Goal: Transaction & Acquisition: Purchase product/service

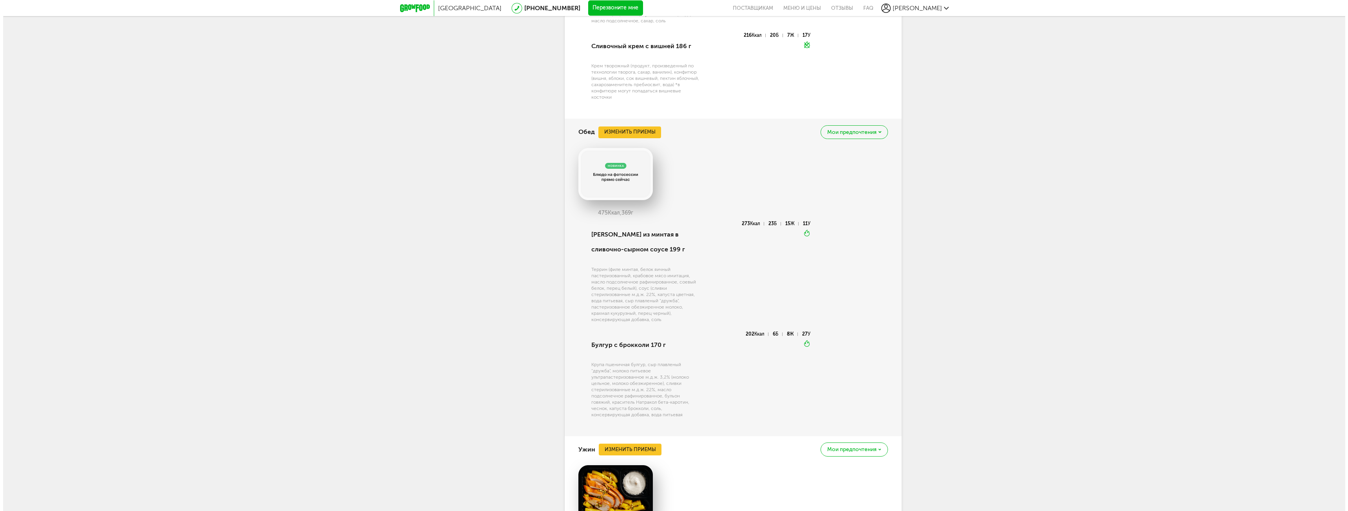
scroll to position [663, 0]
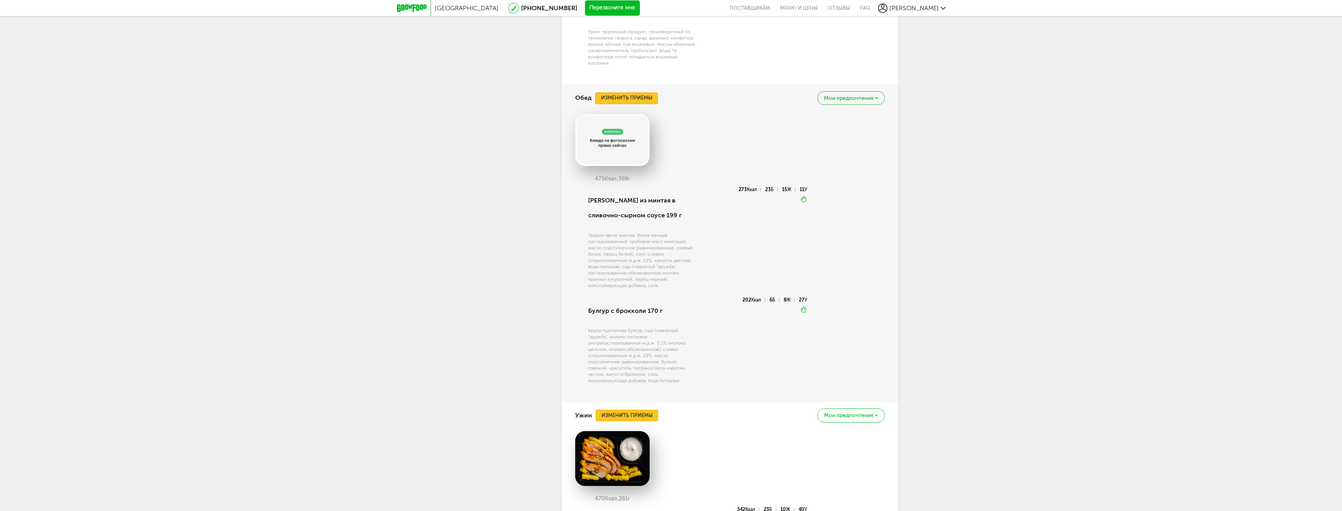
click at [609, 97] on button "Изменить приемы" at bounding box center [626, 98] width 63 height 12
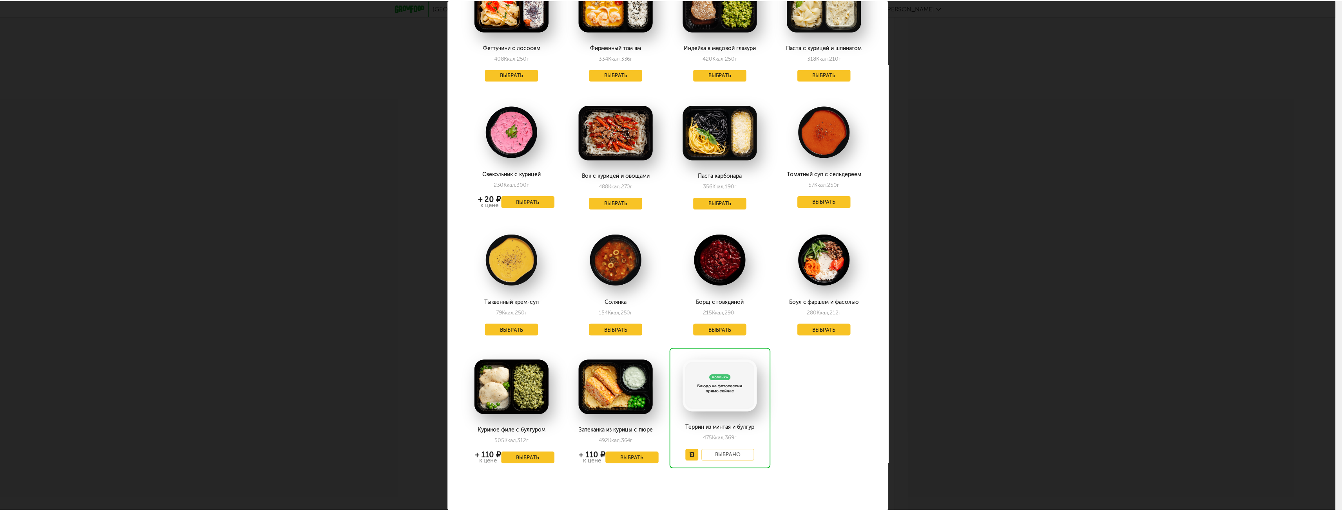
scroll to position [346, 0]
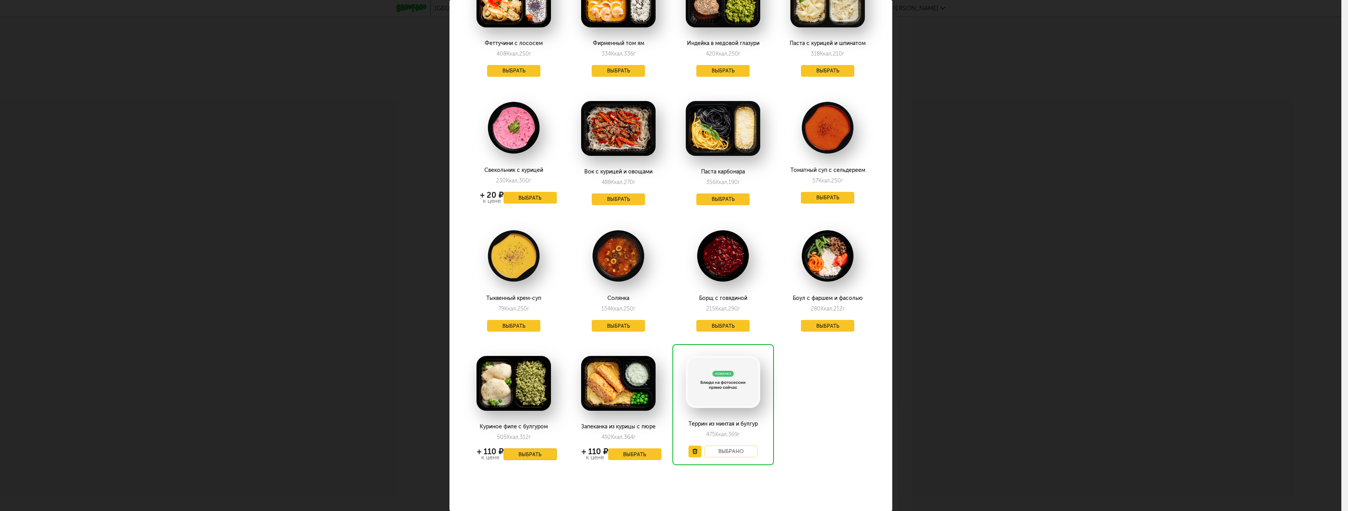
click at [527, 449] on button "Выбрать" at bounding box center [530, 455] width 53 height 12
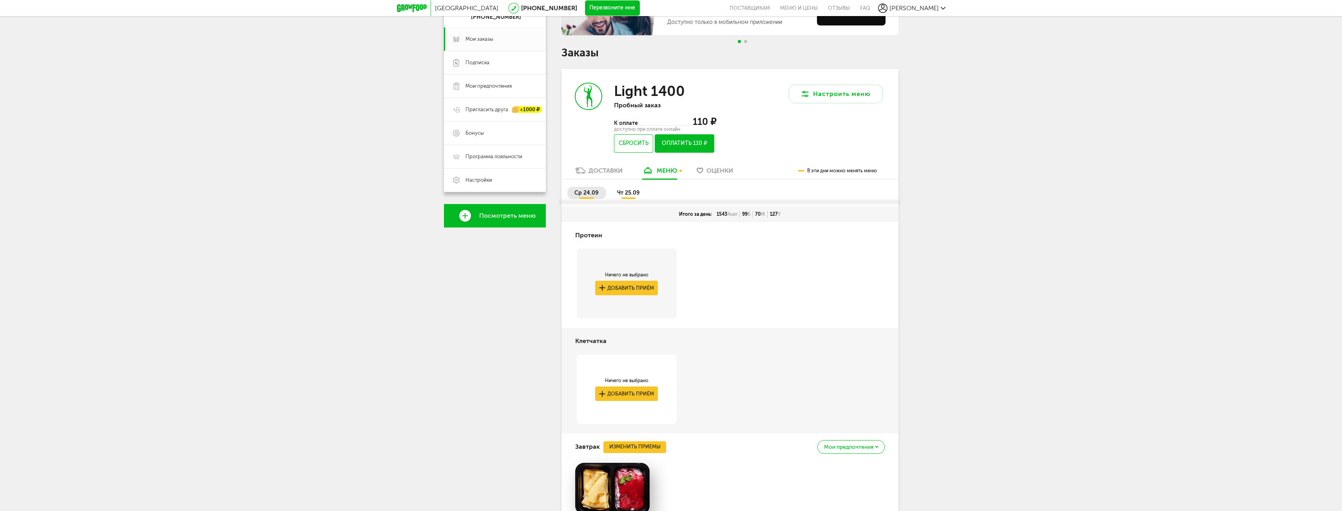
scroll to position [96, 0]
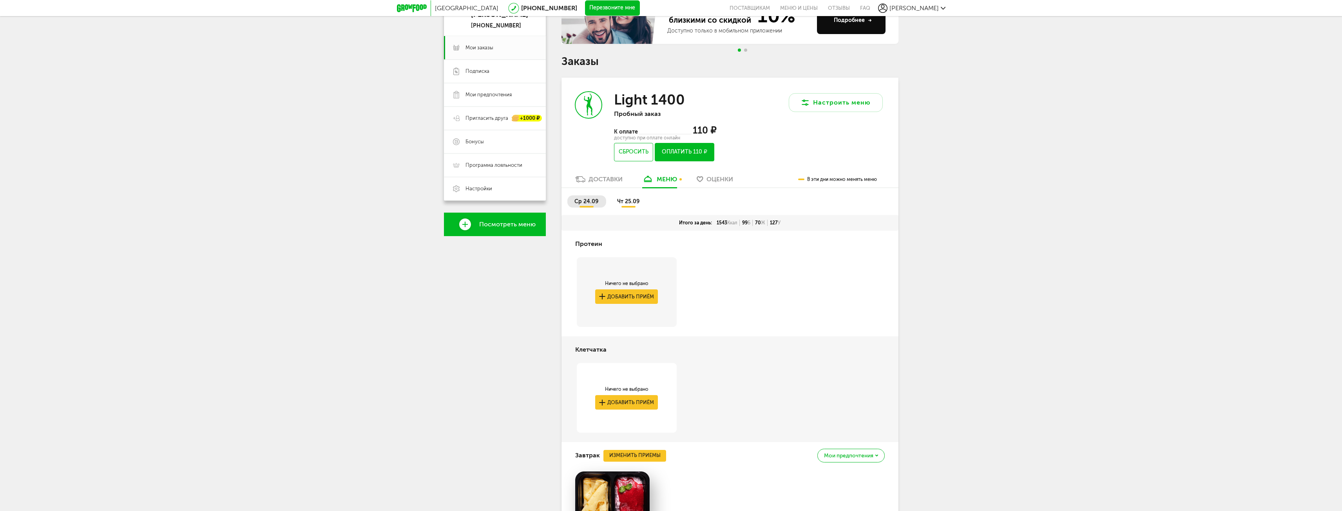
click at [631, 201] on span "чт 25.09" at bounding box center [628, 201] width 22 height 7
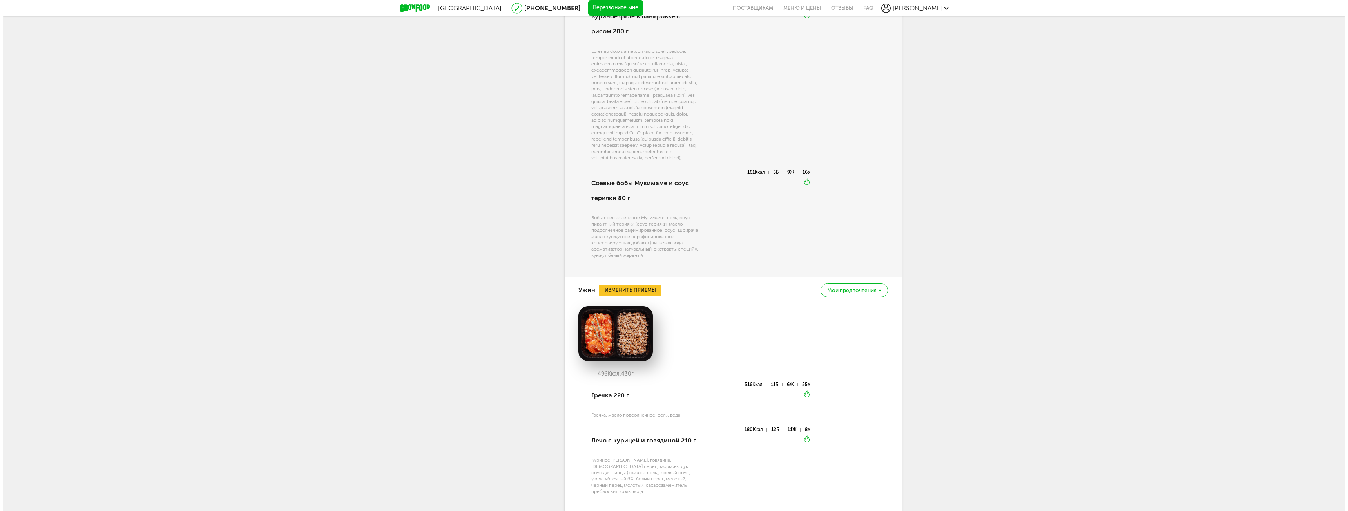
scroll to position [880, 0]
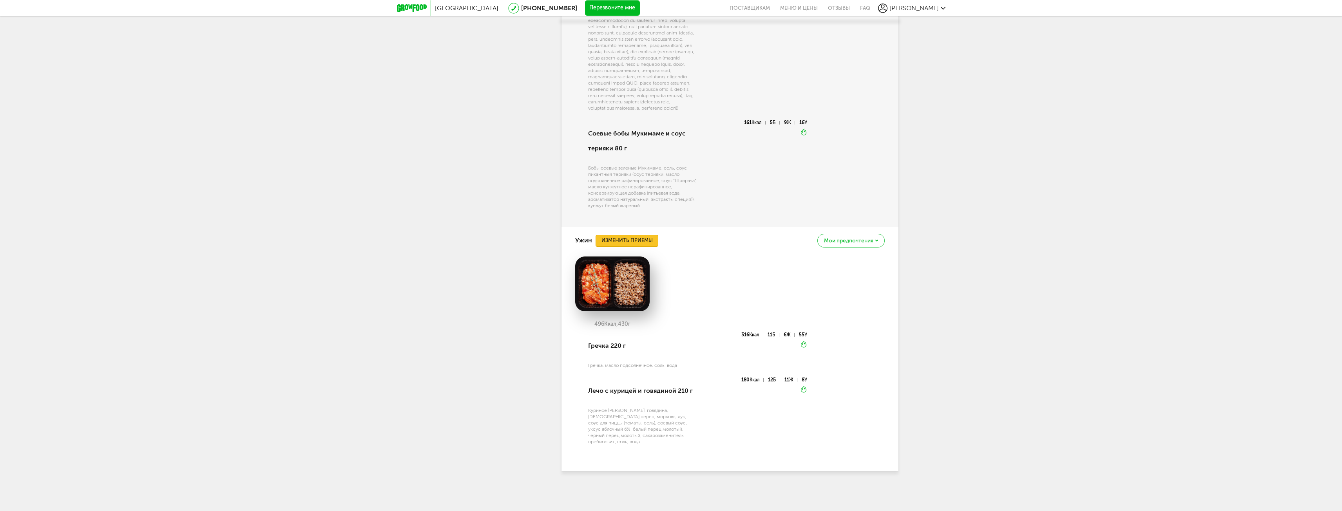
click at [630, 247] on button "Изменить приемы" at bounding box center [627, 241] width 63 height 12
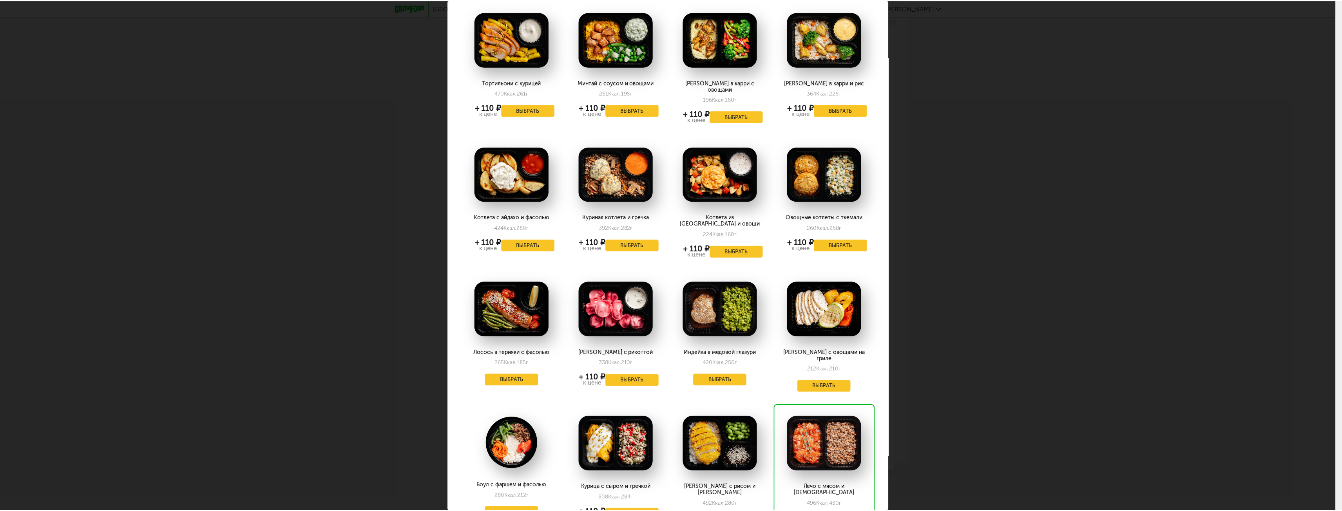
scroll to position [91, 0]
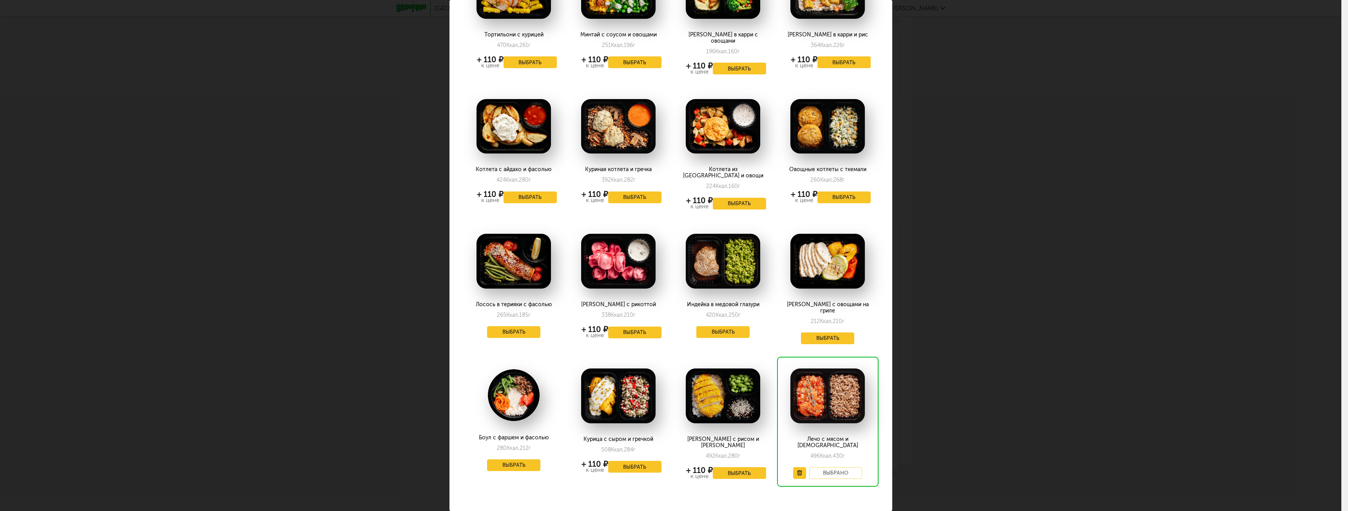
click at [1053, 281] on div "Выберите ужины на [DATE] 25.09 Тортильони с курицей 470 Ккал, 261 г + 110 ₽ к ц…" at bounding box center [671, 255] width 1342 height 511
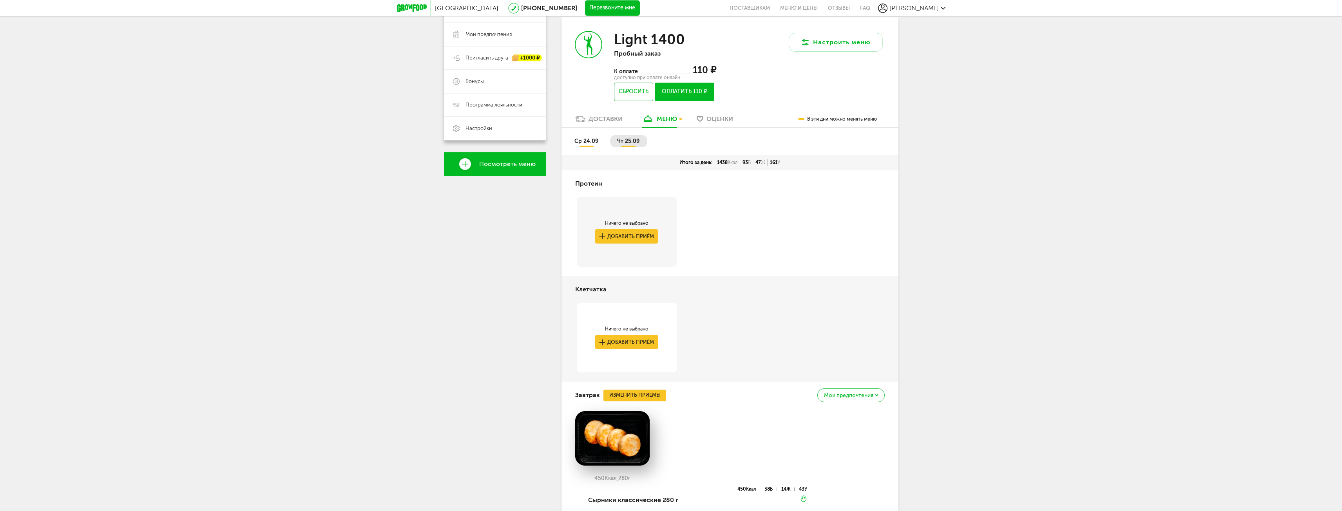
scroll to position [96, 0]
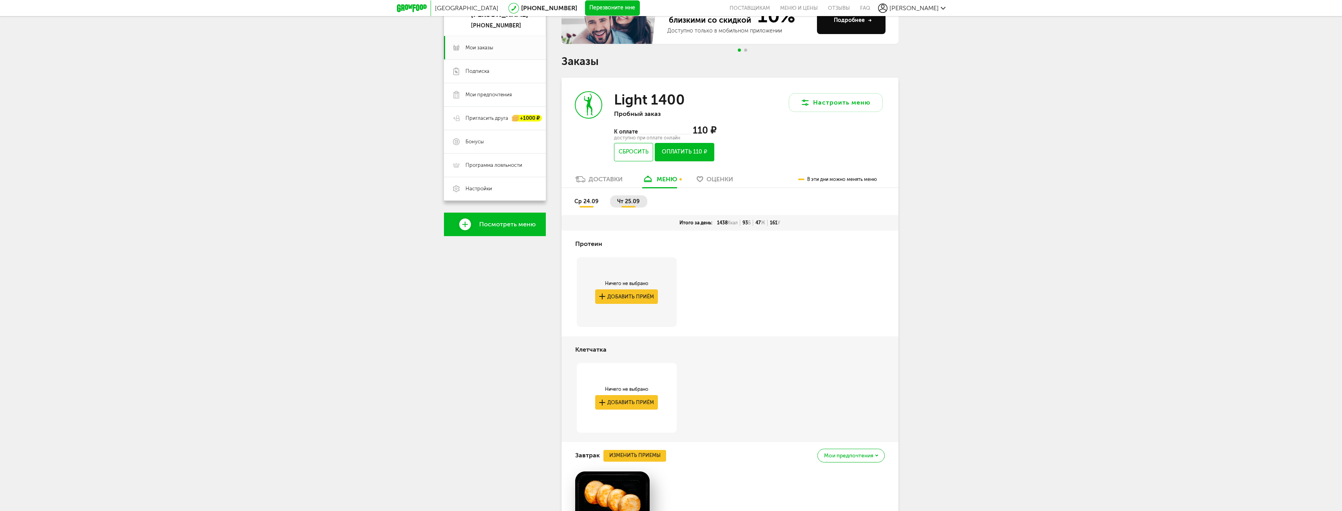
click at [590, 201] on span "ср 24.09" at bounding box center [587, 201] width 24 height 7
click at [626, 198] on span "чт 25.09" at bounding box center [628, 201] width 22 height 7
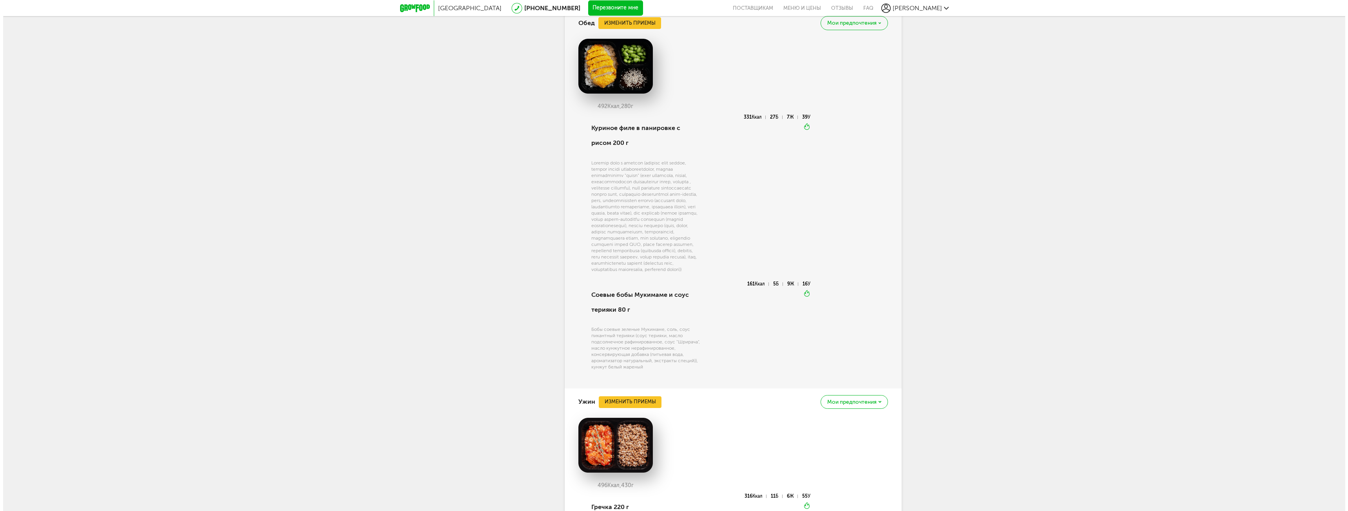
scroll to position [881, 0]
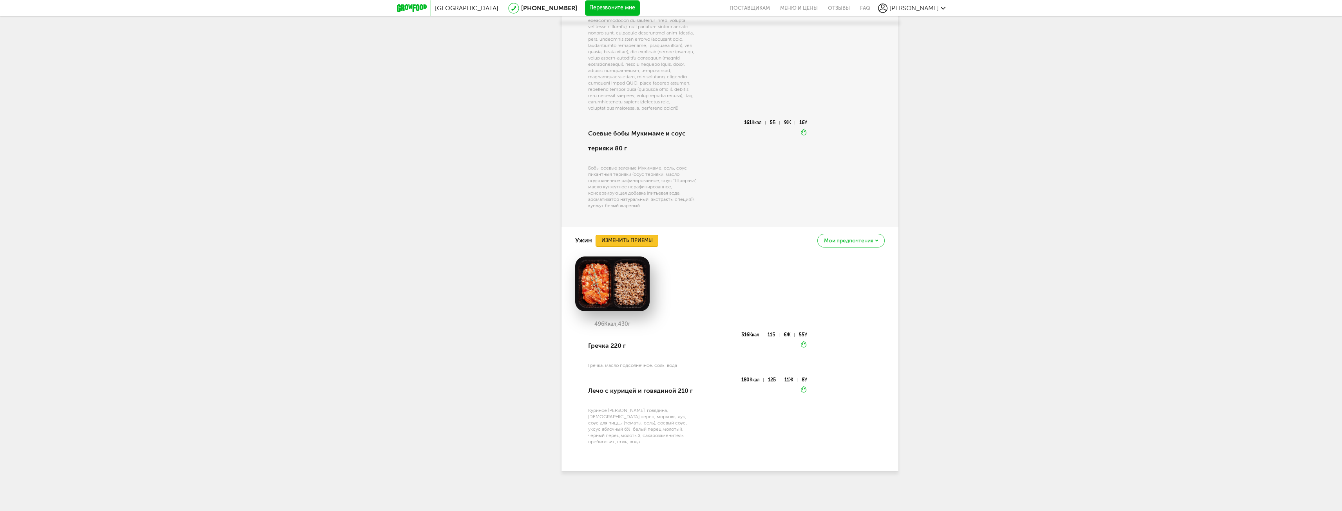
click at [640, 246] on button "Изменить приемы" at bounding box center [627, 241] width 63 height 12
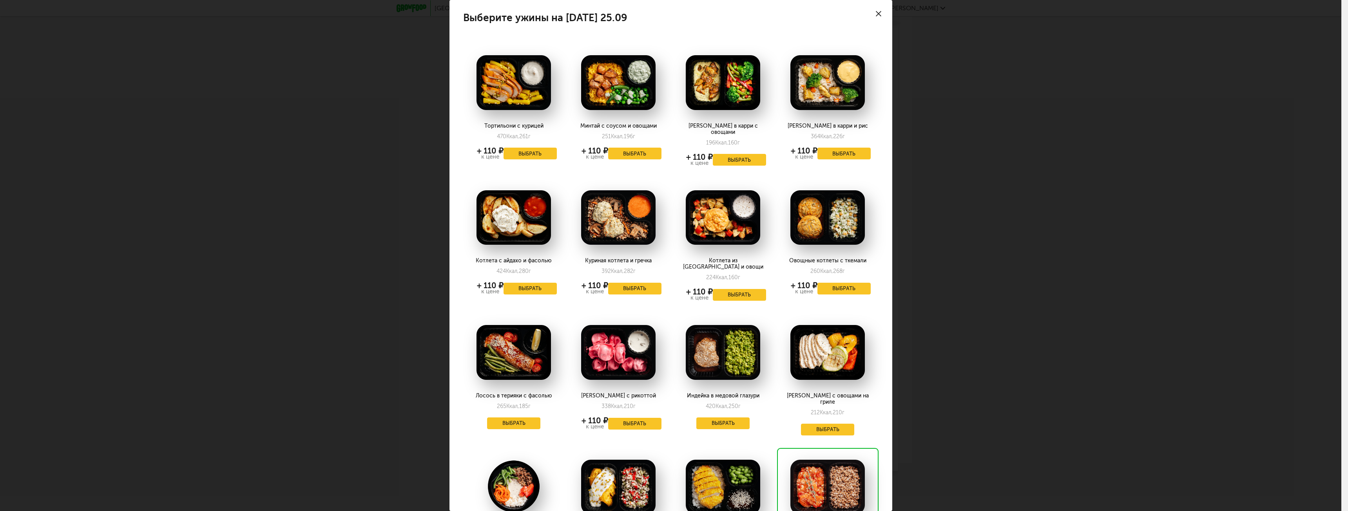
click at [618, 218] on img at bounding box center [618, 217] width 74 height 55
click at [615, 258] on div "Куриная котлета и гречка" at bounding box center [618, 261] width 86 height 6
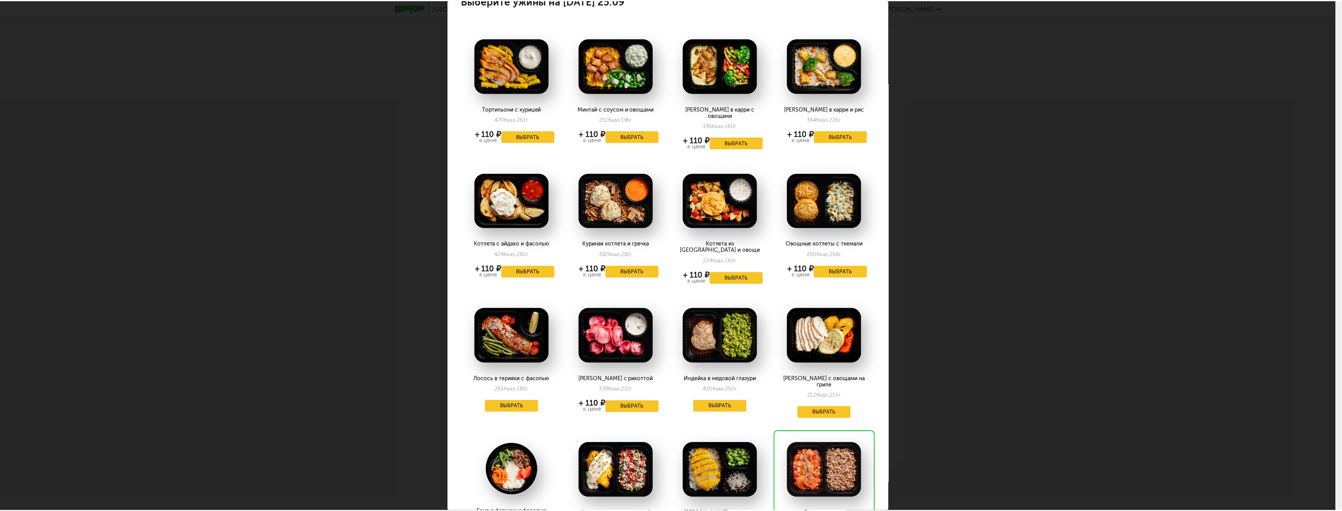
scroll to position [0, 0]
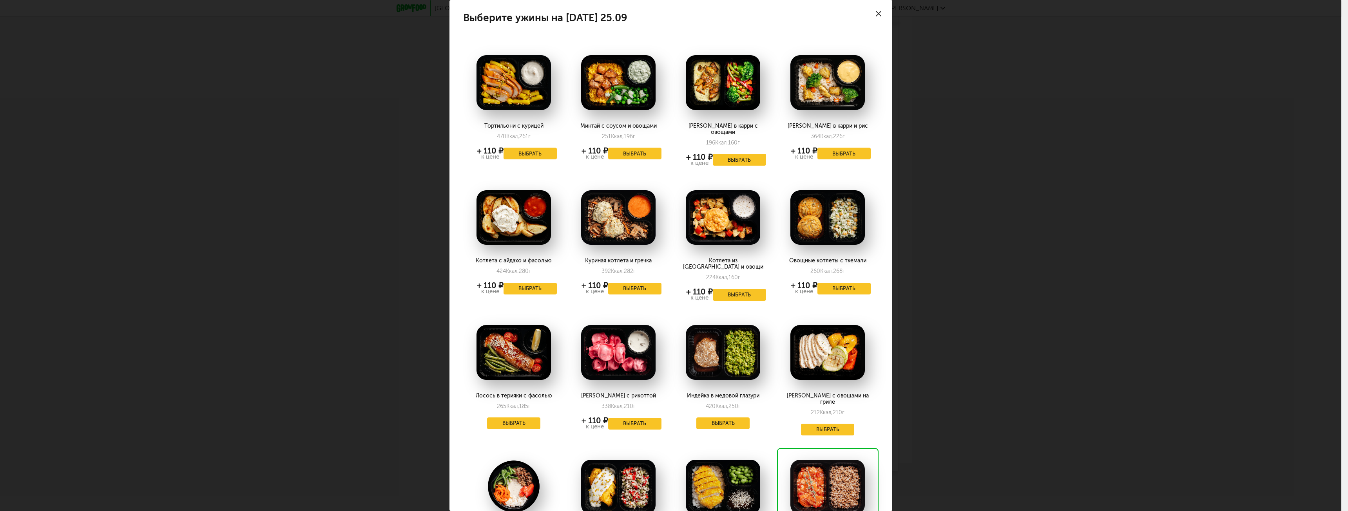
click at [1033, 241] on div "Выберите ужины на [DATE] 25.09 Тортильони с курицей 470 Ккал, 261 г + 110 ₽ к ц…" at bounding box center [671, 255] width 1342 height 511
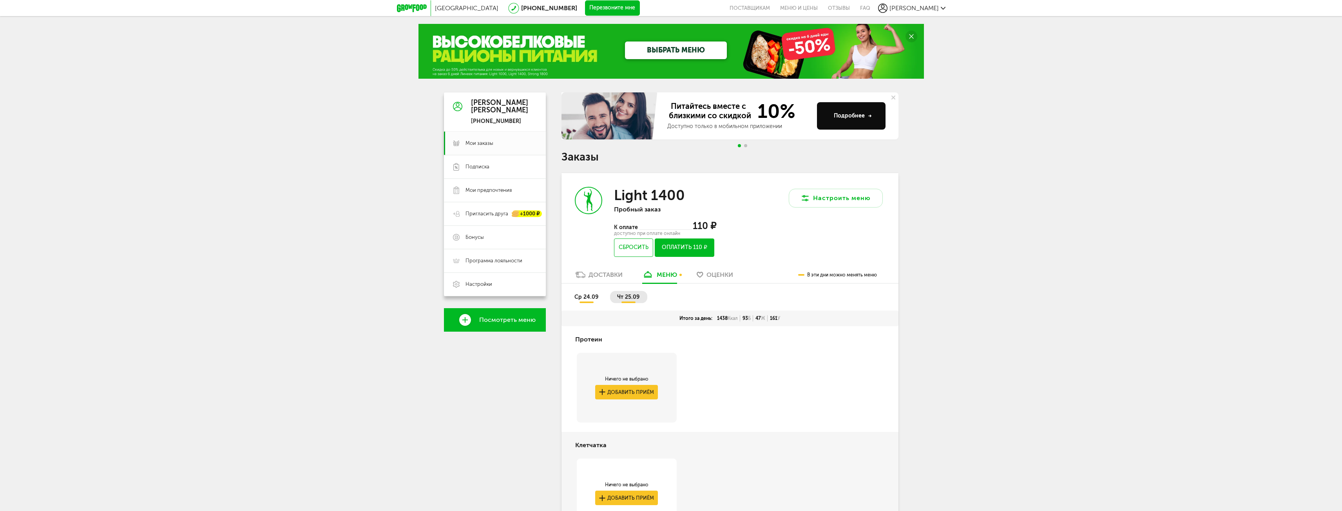
click at [685, 245] on button "Оплатить 110 ₽" at bounding box center [684, 248] width 59 height 18
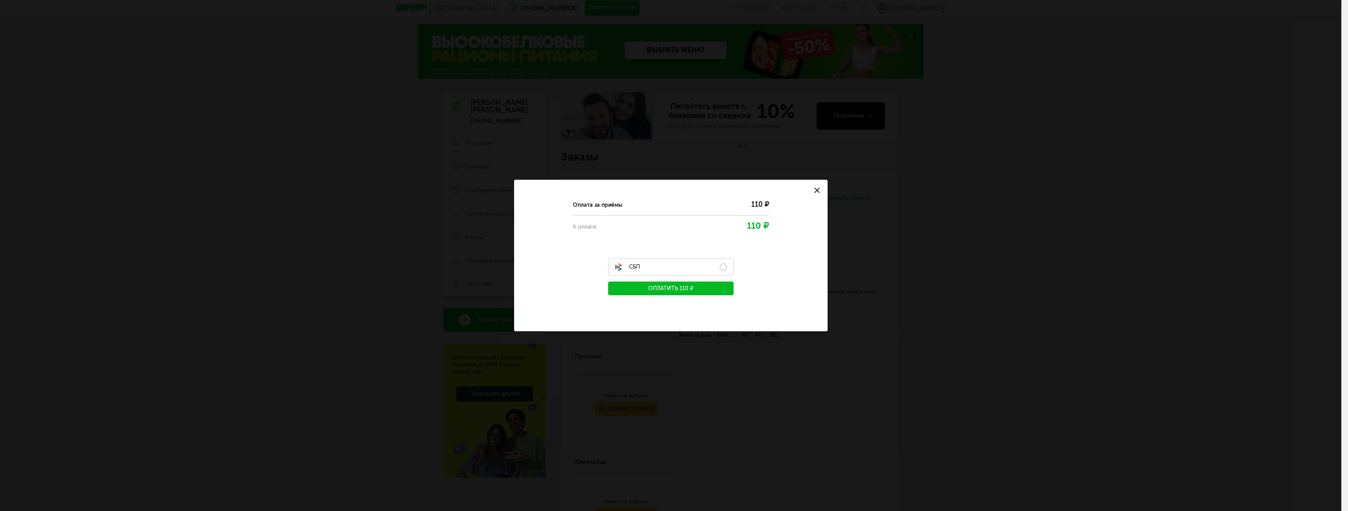
click at [720, 268] on label "СБП" at bounding box center [670, 267] width 125 height 18
click at [700, 287] on button "Оплатить 110 ₽" at bounding box center [670, 289] width 125 height 14
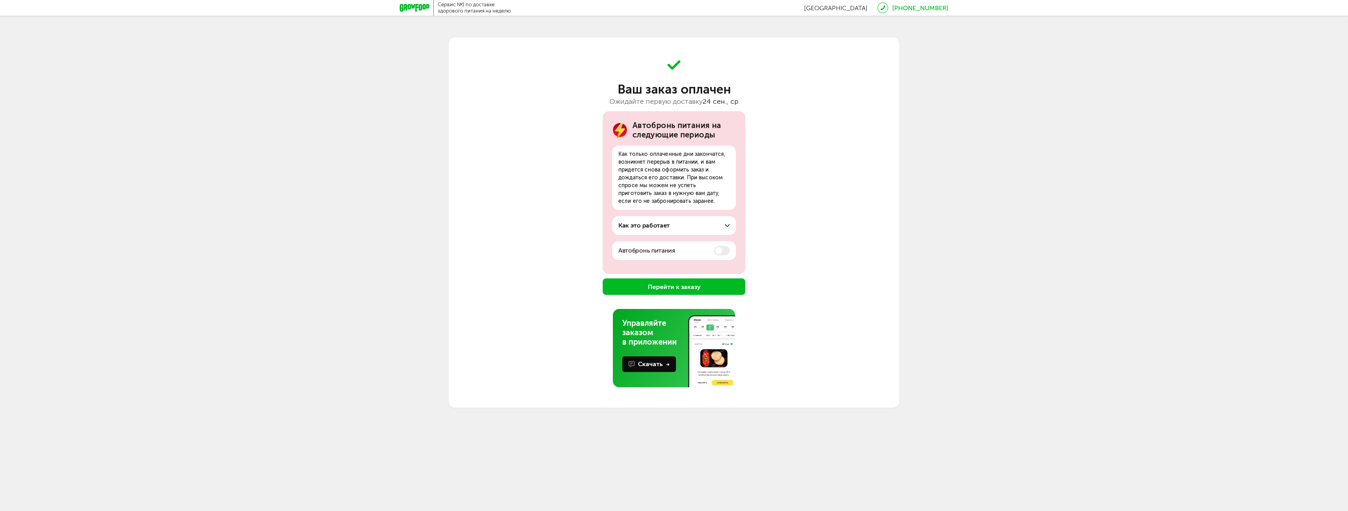
click at [695, 291] on button "Перейти к заказу" at bounding box center [674, 287] width 143 height 16
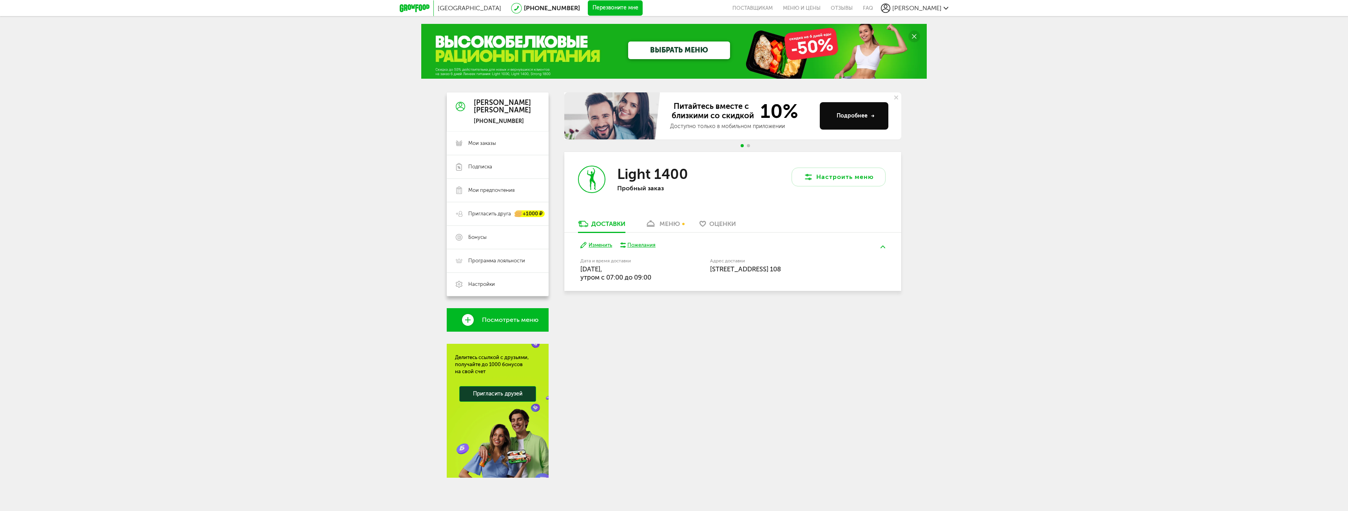
click at [781, 265] on span "[STREET_ADDRESS] 108" at bounding box center [745, 269] width 71 height 8
click at [781, 272] on span "[STREET_ADDRESS] 108" at bounding box center [745, 269] width 71 height 8
click at [482, 277] on link "Настройки" at bounding box center [498, 285] width 102 height 24
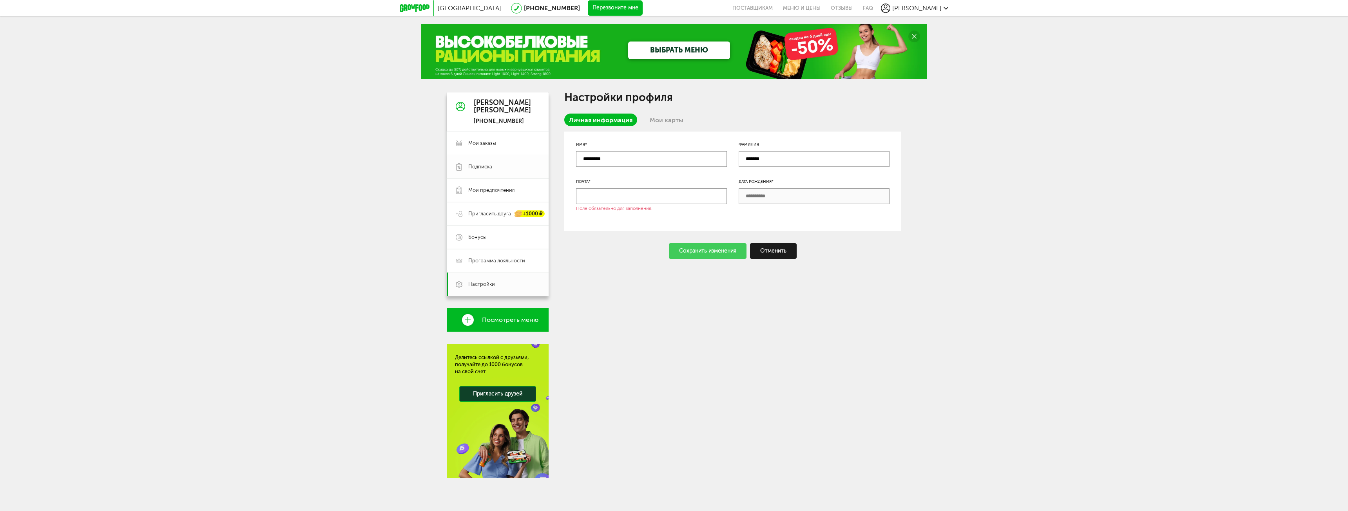
click at [494, 165] on span "Подписка" at bounding box center [503, 166] width 71 height 7
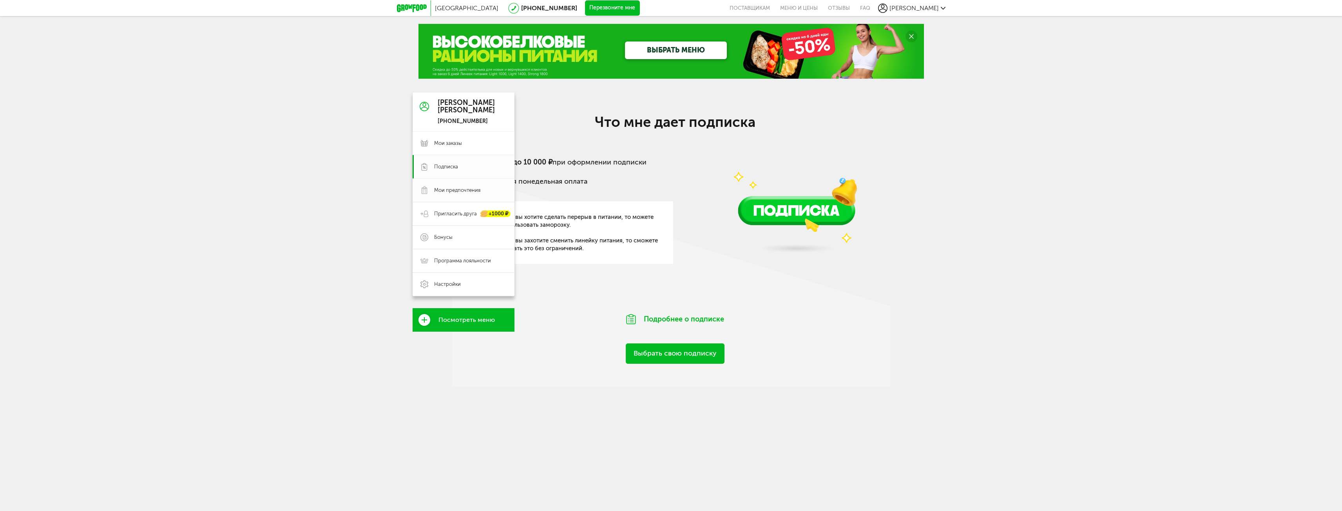
click at [458, 193] on span "Мои предпочтения" at bounding box center [457, 190] width 46 height 7
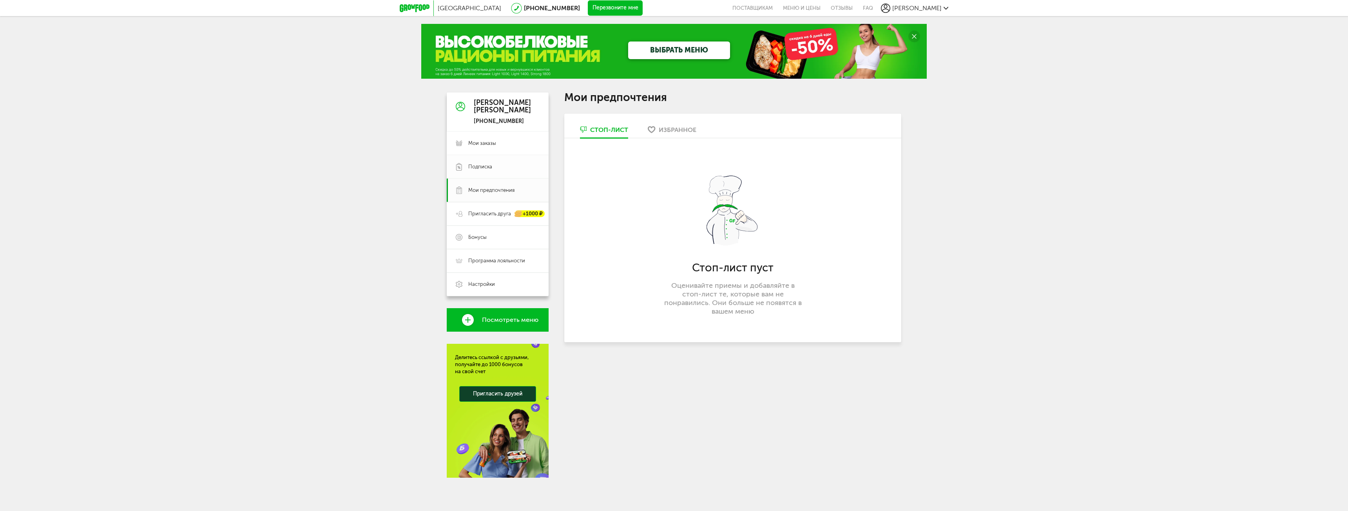
click at [474, 164] on span "Подписка" at bounding box center [480, 166] width 24 height 7
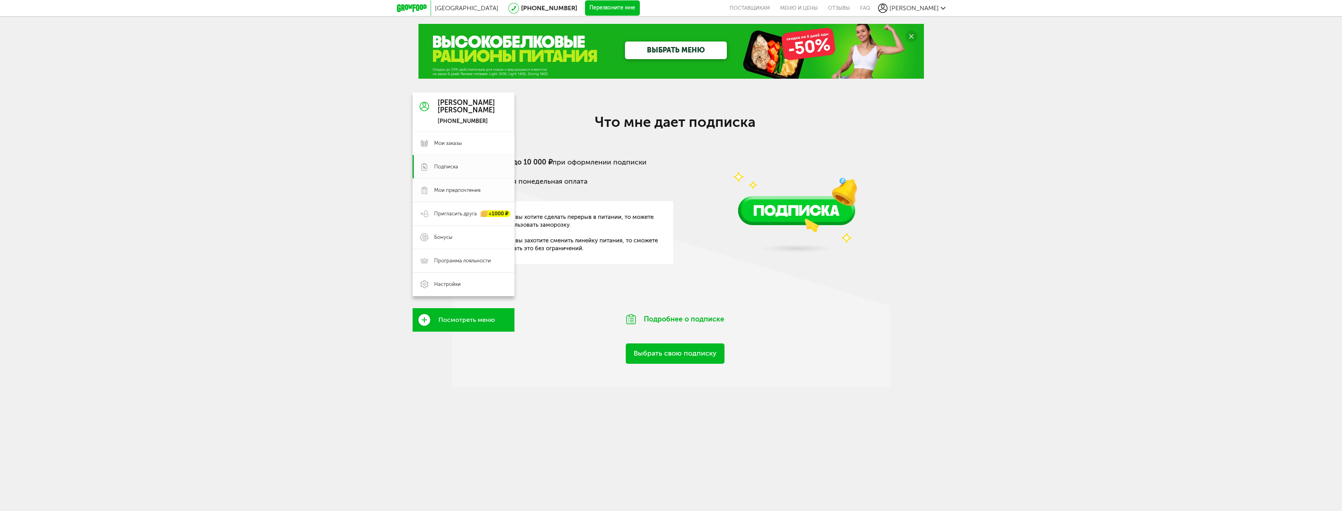
click at [453, 185] on link "Мои предпочтения" at bounding box center [464, 191] width 102 height 24
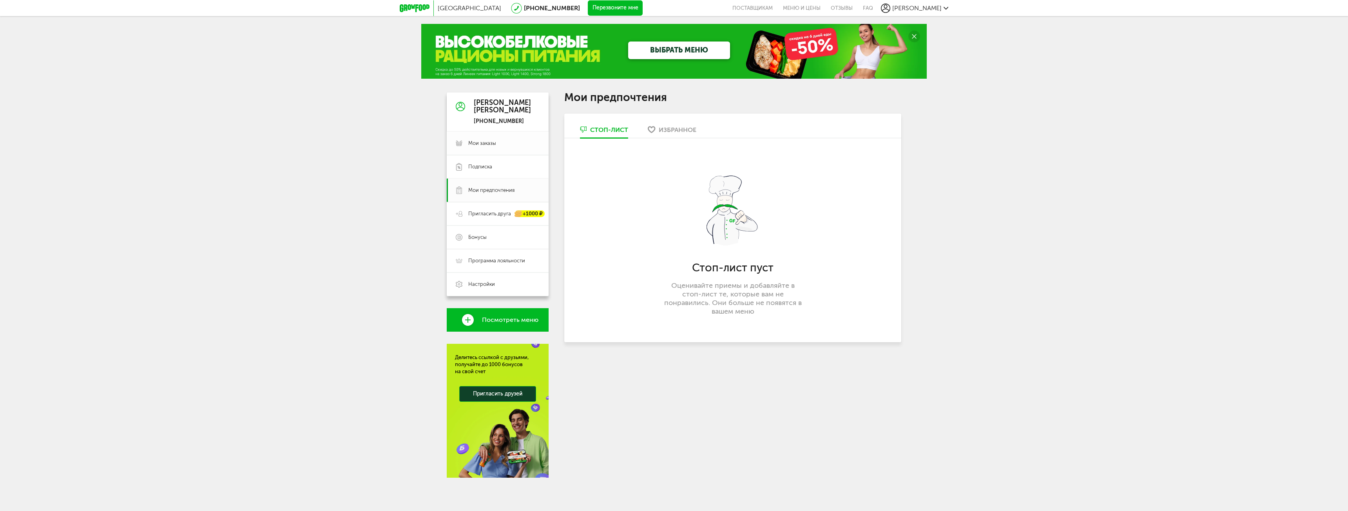
click at [489, 138] on link "Мои заказы" at bounding box center [498, 144] width 102 height 24
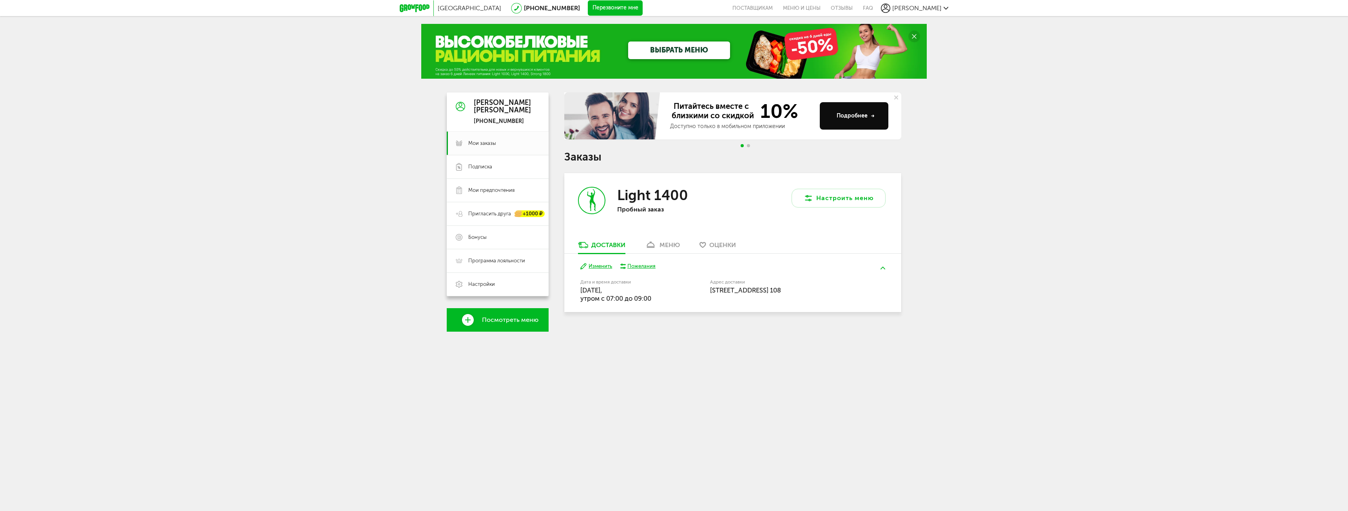
click at [852, 279] on div "Адрес доставки [STREET_ADDRESS] 108" at bounding box center [783, 290] width 146 height 25
click at [781, 290] on span "[STREET_ADDRESS] 108" at bounding box center [745, 291] width 71 height 8
click at [668, 245] on div "меню" at bounding box center [670, 244] width 20 height 7
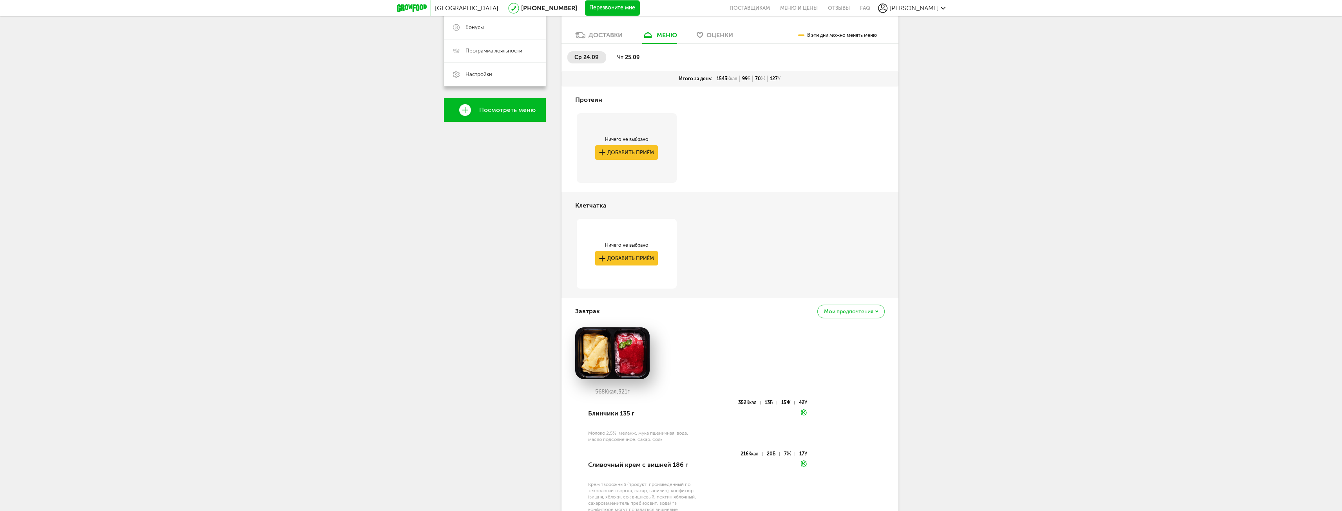
scroll to position [114, 0]
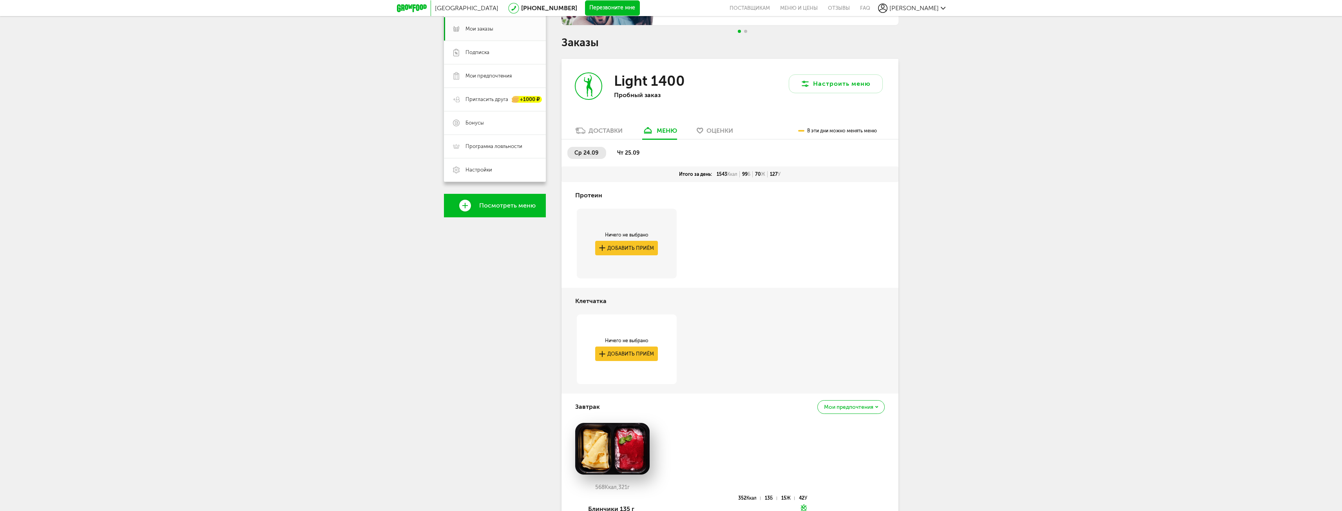
click at [631, 153] on span "чт 25.09" at bounding box center [628, 153] width 22 height 7
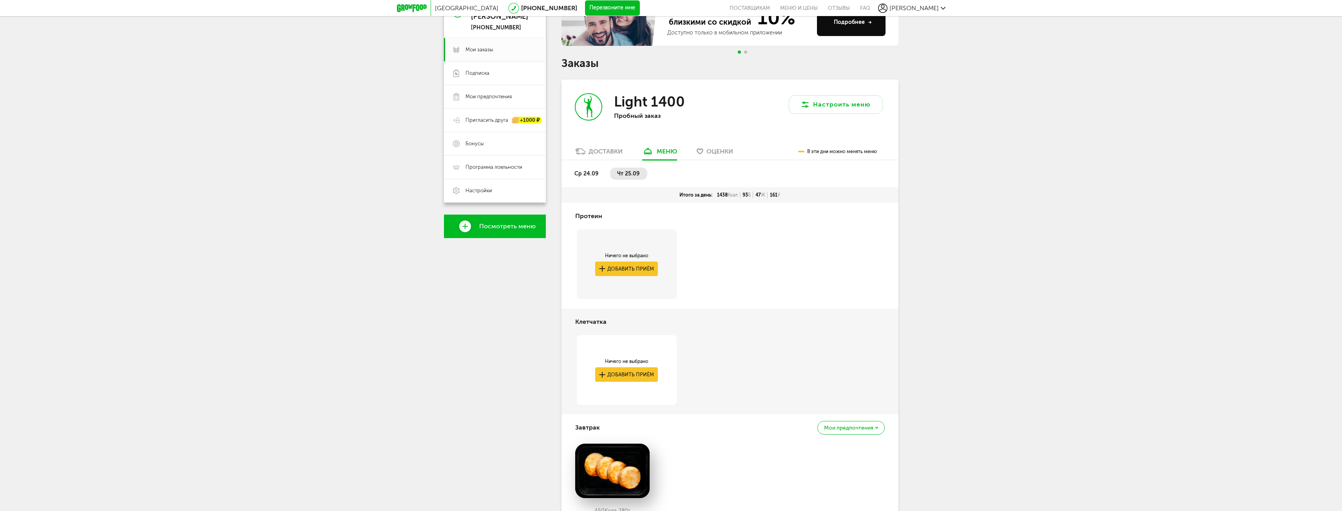
scroll to position [36, 0]
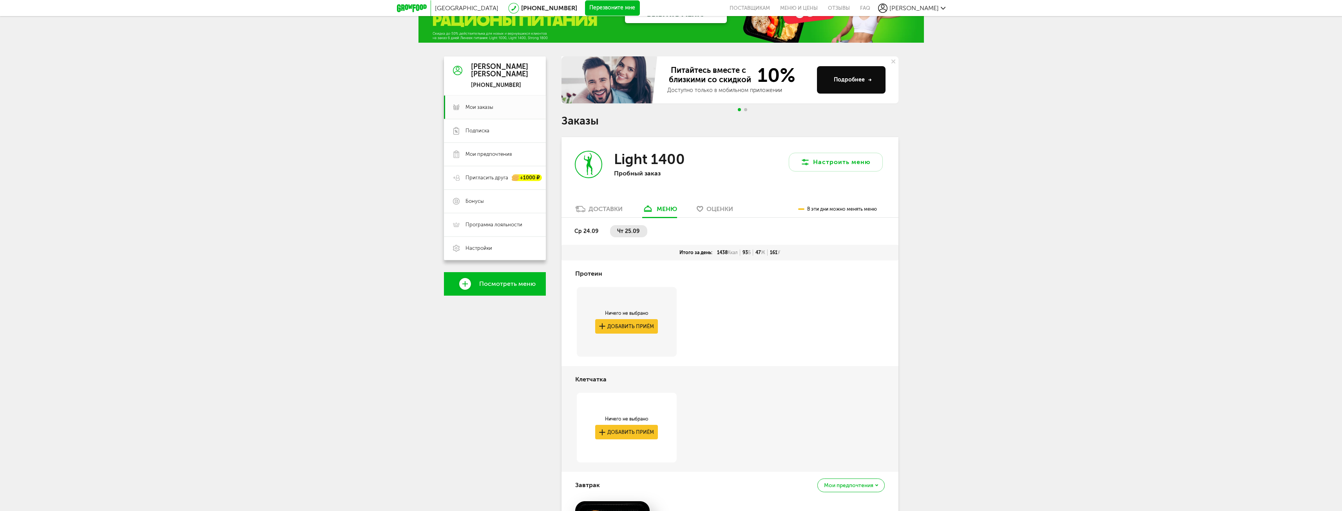
click at [594, 232] on span "ср 24.09" at bounding box center [587, 231] width 24 height 7
click at [489, 242] on link "Настройки" at bounding box center [495, 249] width 102 height 24
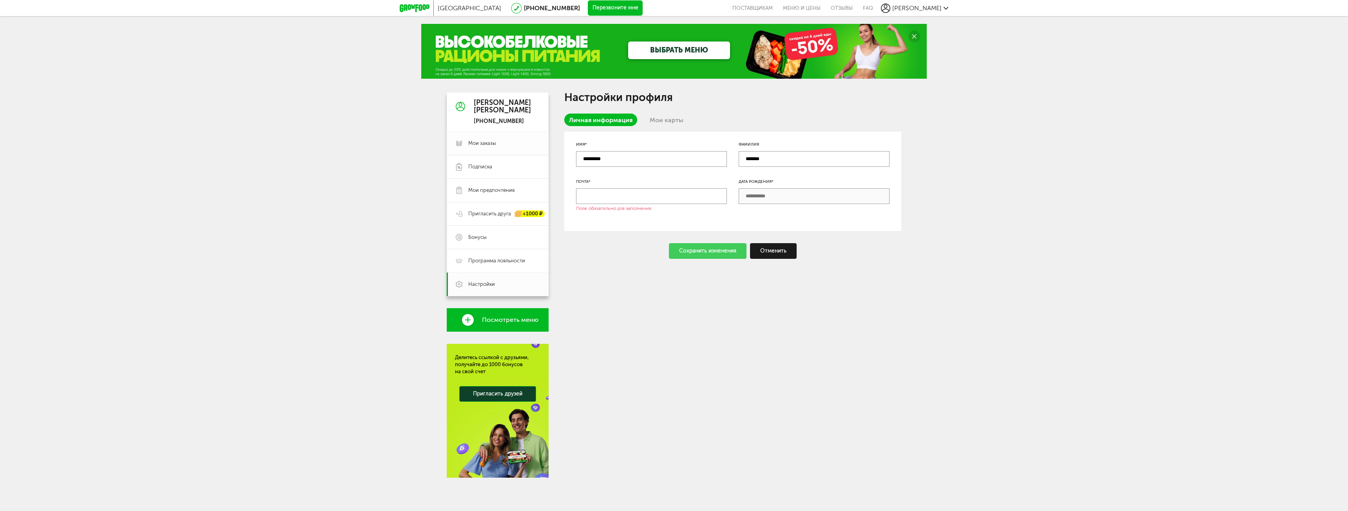
click at [483, 138] on link "Мои заказы" at bounding box center [498, 144] width 102 height 24
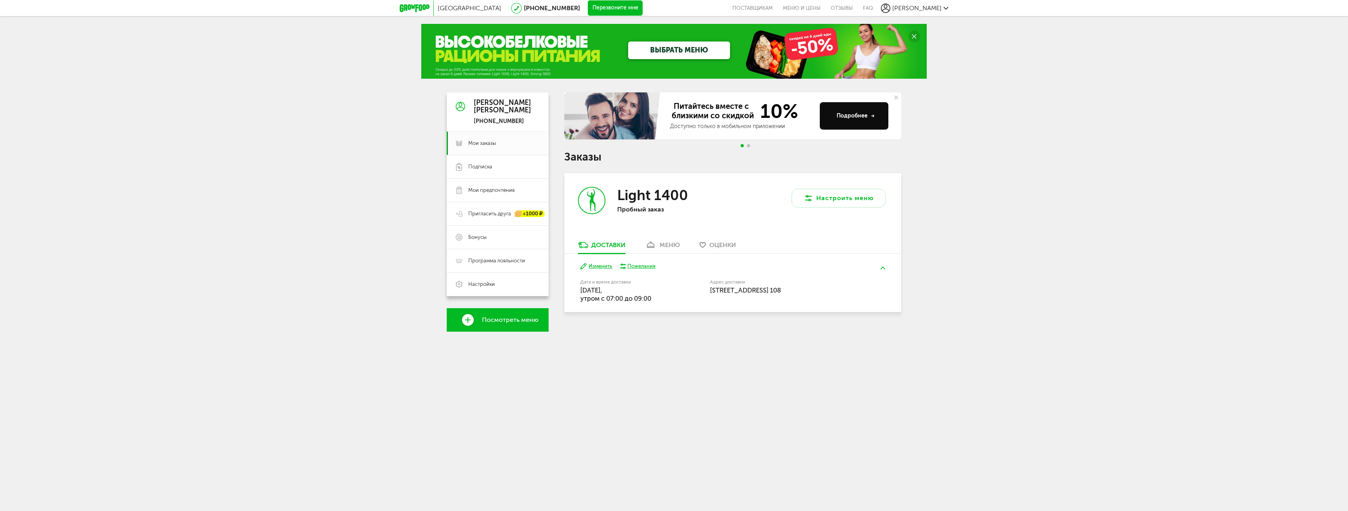
click at [601, 267] on button "Изменить" at bounding box center [596, 266] width 32 height 7
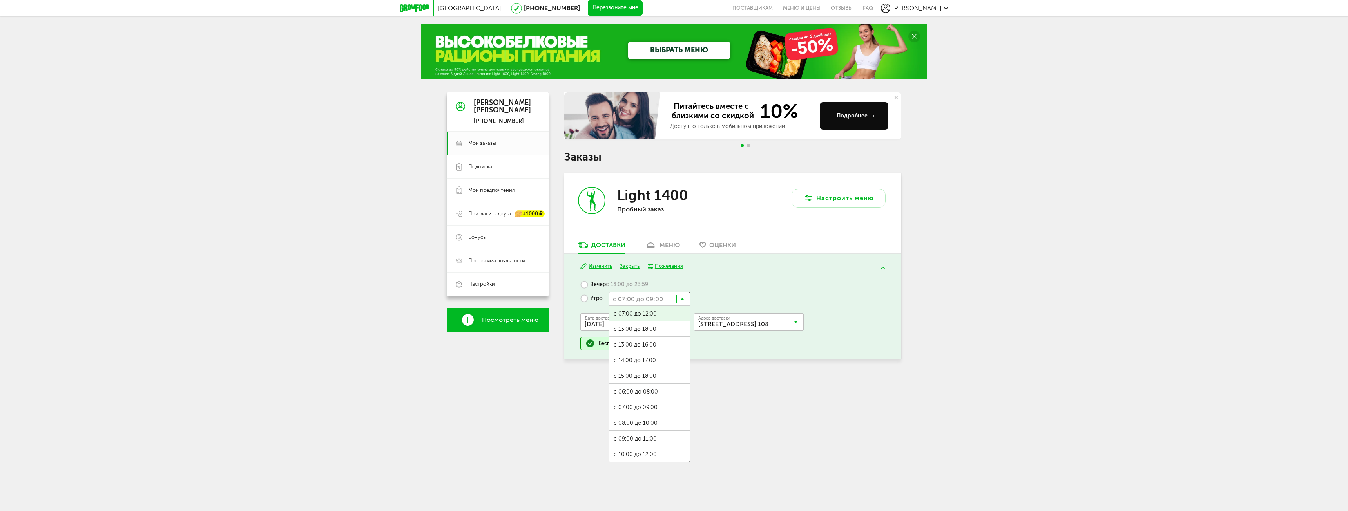
click at [684, 300] on icon at bounding box center [682, 301] width 4 height 8
click at [1042, 280] on div "[GEOGRAPHIC_DATA] [PHONE_NUMBER] Перезвоните мне поставщикам Меню и цены Отзывы…" at bounding box center [674, 199] width 1348 height 399
click at [598, 283] on label "Вечер с 18:00 до 23:59" at bounding box center [614, 285] width 68 height 14
click at [653, 332] on input "Search for option" at bounding box center [637, 328] width 110 height 13
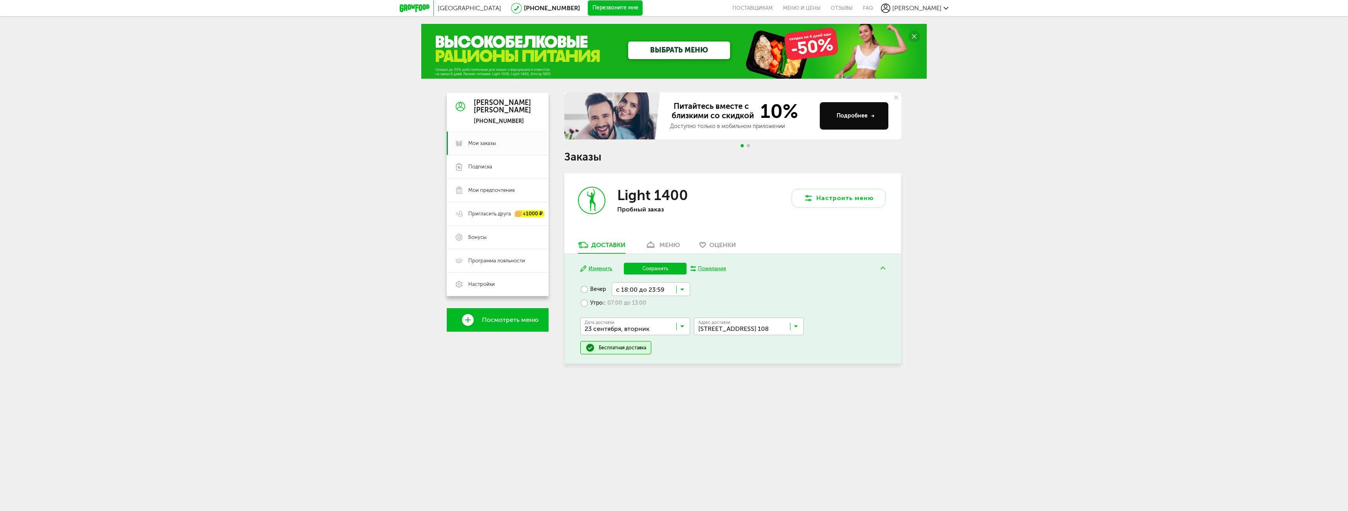
click at [633, 393] on span "23 сентября, вторник" at bounding box center [635, 394] width 109 height 16
click at [677, 286] on input "Search for option" at bounding box center [651, 289] width 78 height 13
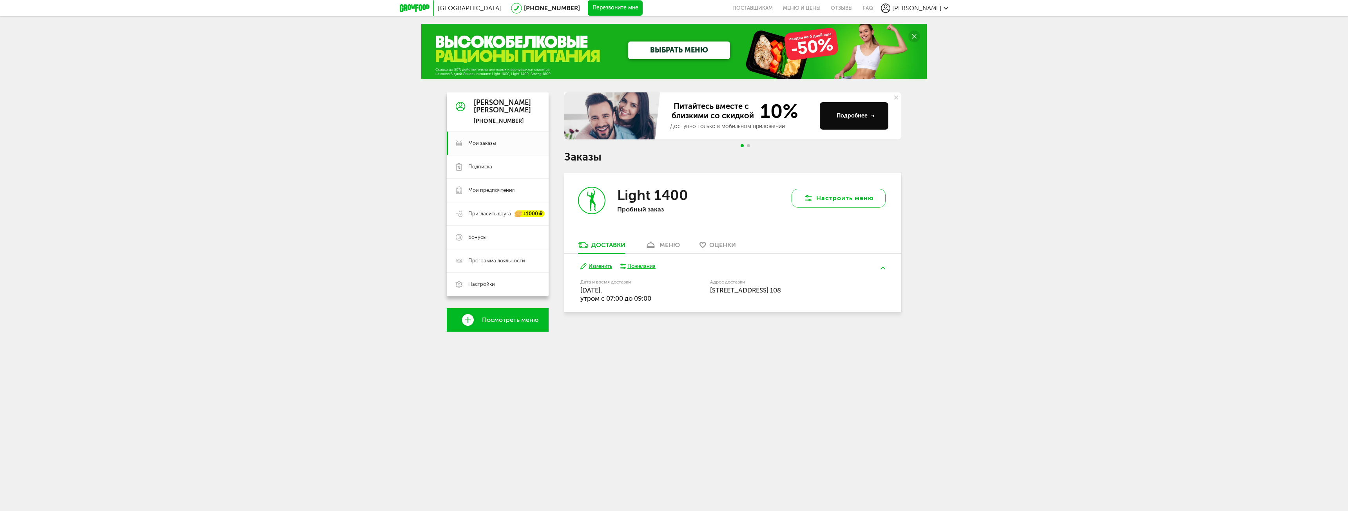
click at [829, 205] on button "Настроить меню" at bounding box center [839, 198] width 94 height 19
